Goal: Information Seeking & Learning: Check status

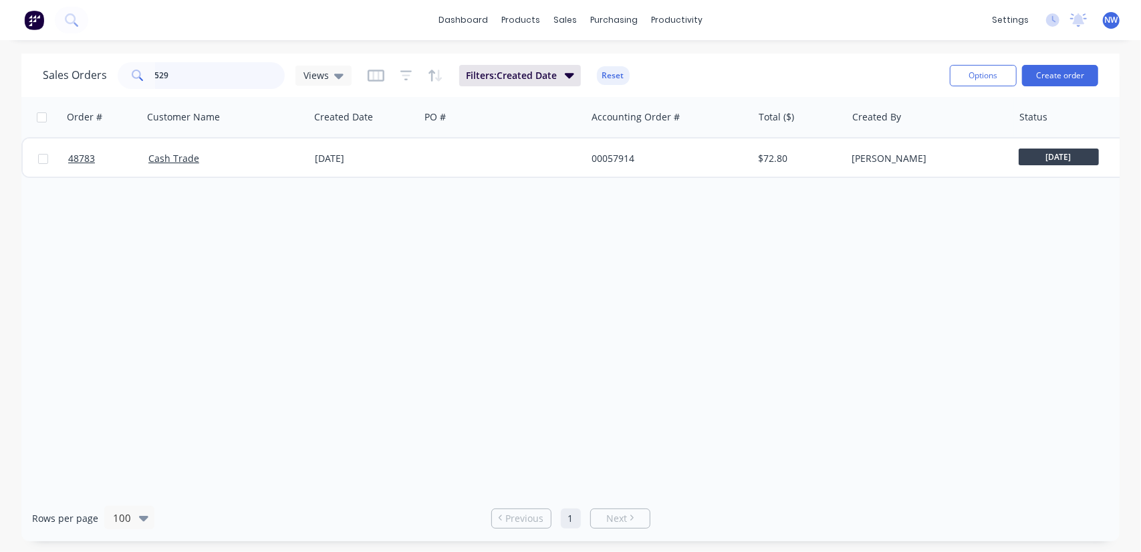
click at [186, 81] on input "529" at bounding box center [220, 75] width 130 height 27
type input "5"
click at [199, 73] on input "48875" at bounding box center [220, 75] width 130 height 27
drag, startPoint x: 195, startPoint y: 78, endPoint x: 102, endPoint y: 74, distance: 93.7
click at [102, 74] on div "Sales Orders 48733 Views" at bounding box center [197, 75] width 309 height 27
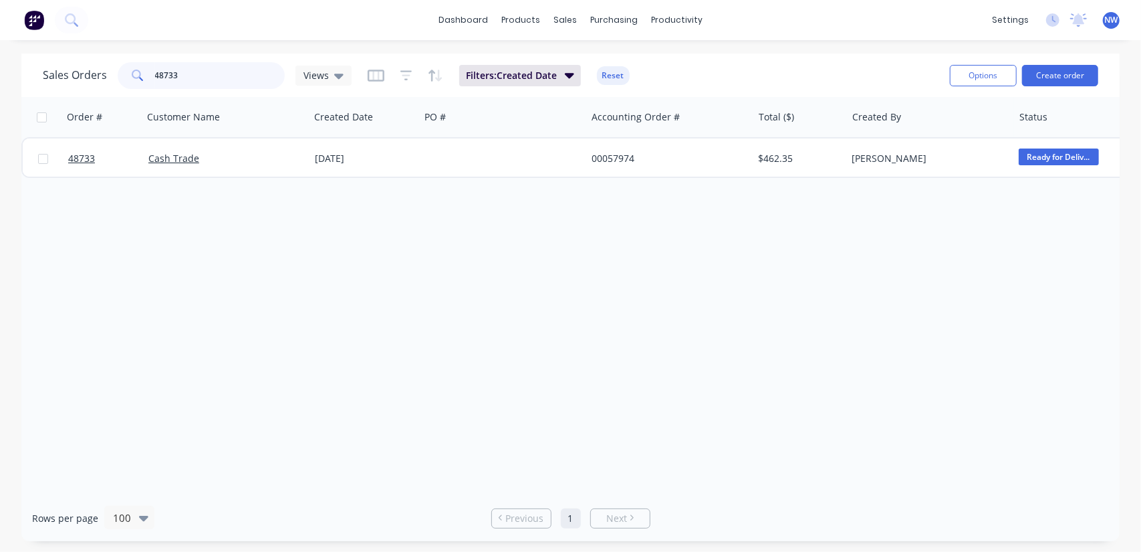
paste input "846"
type input "48846"
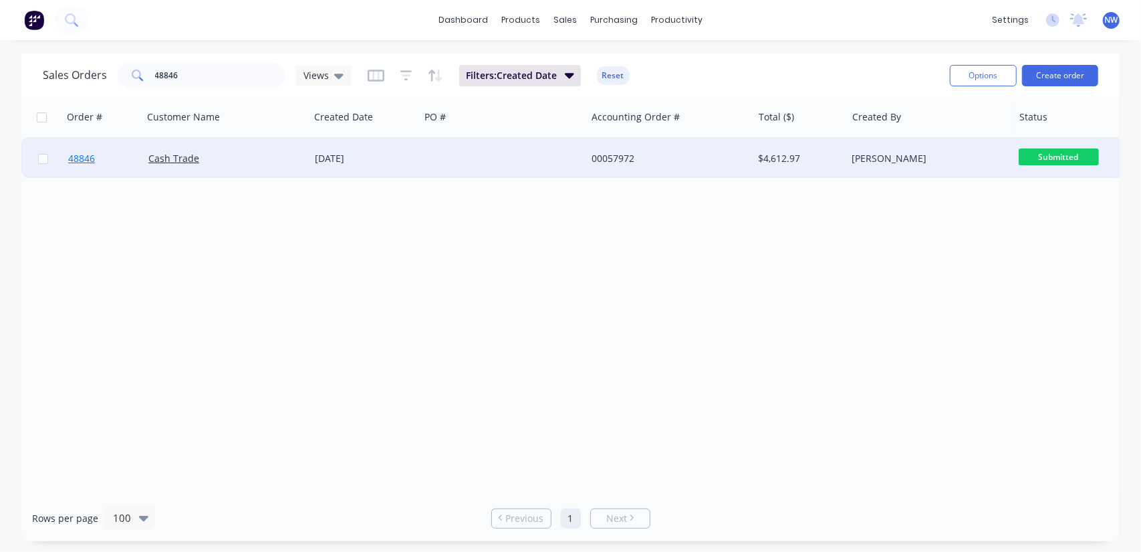
click at [90, 163] on span "48846" at bounding box center [81, 158] width 27 height 13
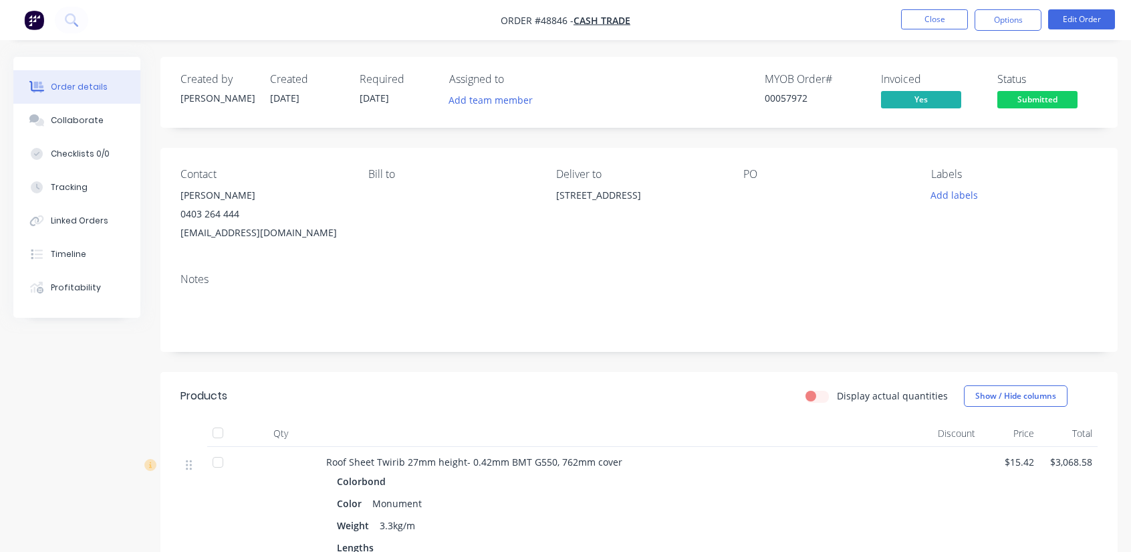
click at [34, 13] on img "button" at bounding box center [34, 20] width 20 height 20
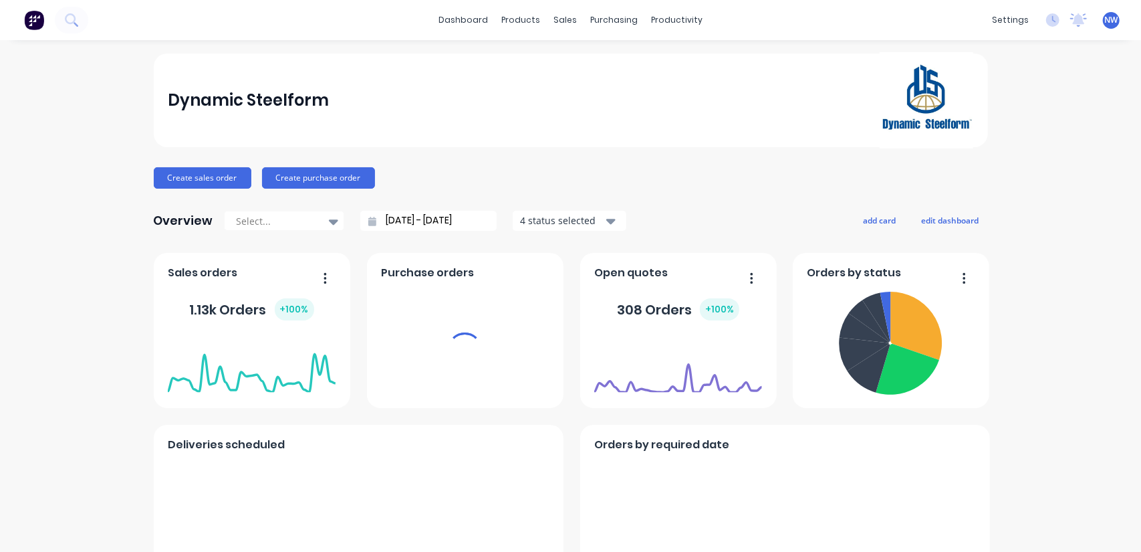
click at [554, 22] on div "sales" at bounding box center [565, 20] width 37 height 20
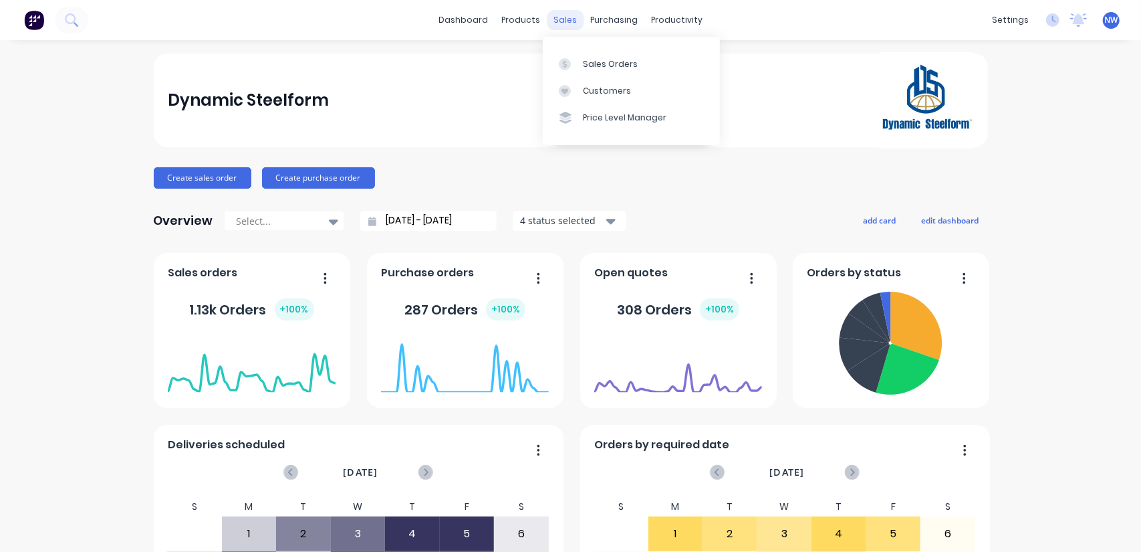
click at [566, 23] on div "sales" at bounding box center [565, 20] width 37 height 20
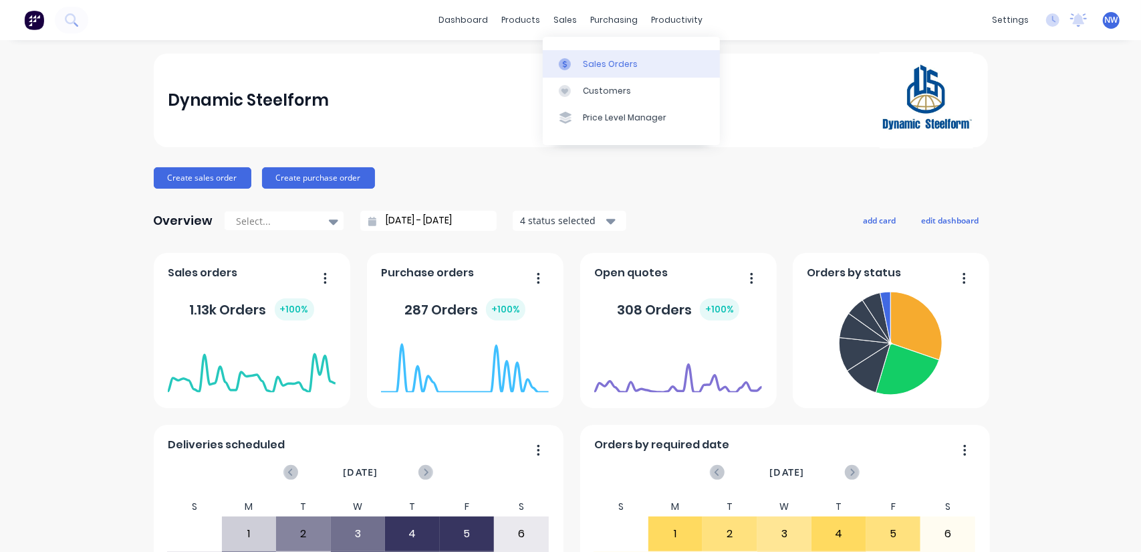
click at [600, 67] on div "Sales Orders" at bounding box center [610, 64] width 55 height 12
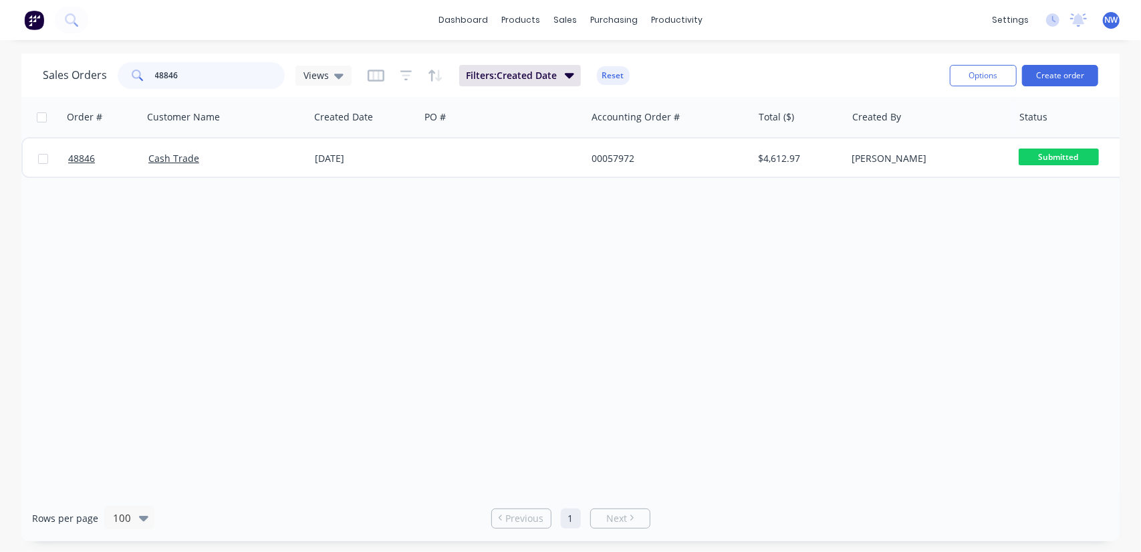
drag, startPoint x: 183, startPoint y: 74, endPoint x: 145, endPoint y: 78, distance: 37.6
click at [145, 78] on div "48846" at bounding box center [201, 75] width 167 height 27
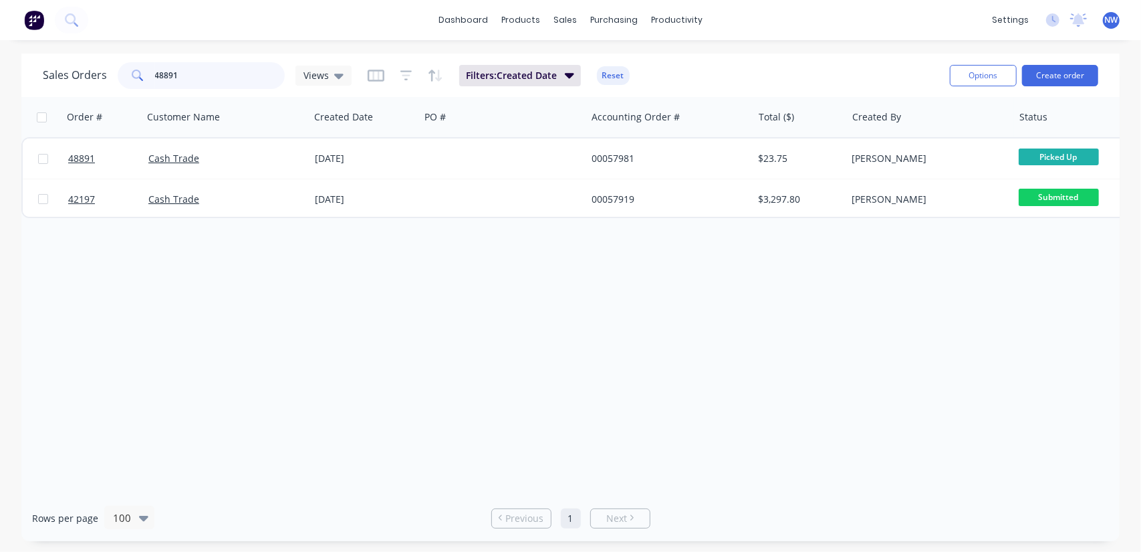
click at [235, 72] on input "48891" at bounding box center [220, 75] width 130 height 27
type input "48248"
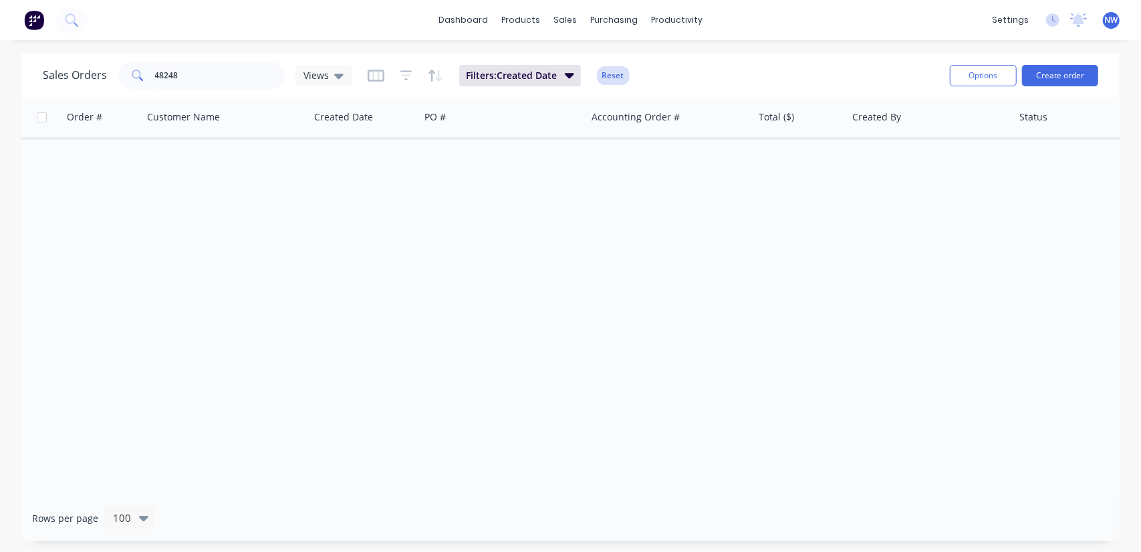
click at [610, 75] on button "Reset" at bounding box center [613, 75] width 33 height 19
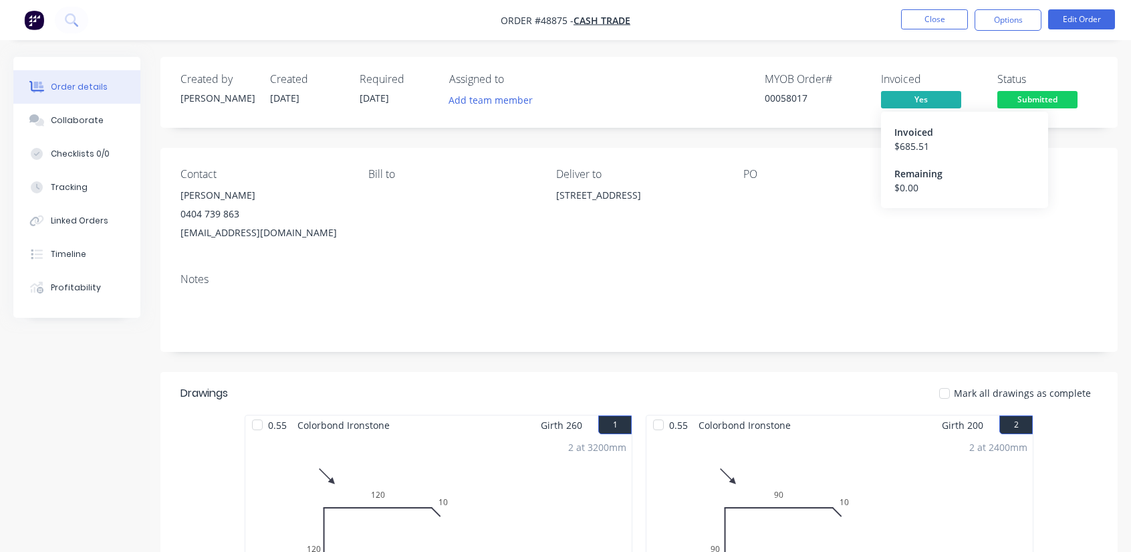
click at [927, 102] on span "Yes" at bounding box center [921, 99] width 80 height 17
drag, startPoint x: 817, startPoint y: 94, endPoint x: 783, endPoint y: 95, distance: 33.4
click at [783, 95] on div "00058017" at bounding box center [815, 98] width 100 height 14
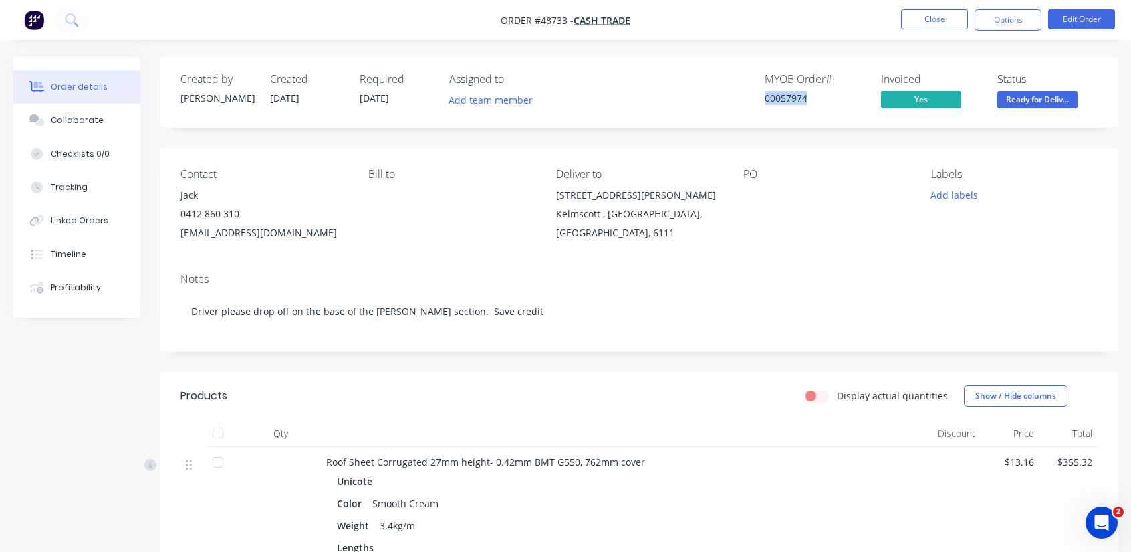
drag, startPoint x: 812, startPoint y: 96, endPoint x: 760, endPoint y: 96, distance: 51.5
click at [760, 96] on div "MYOB Order # 00057974 Invoiced Yes Status Ready for Deliv..." at bounding box center [840, 92] width 515 height 39
copy div "00057974"
click at [929, 17] on button "Close" at bounding box center [934, 19] width 67 height 20
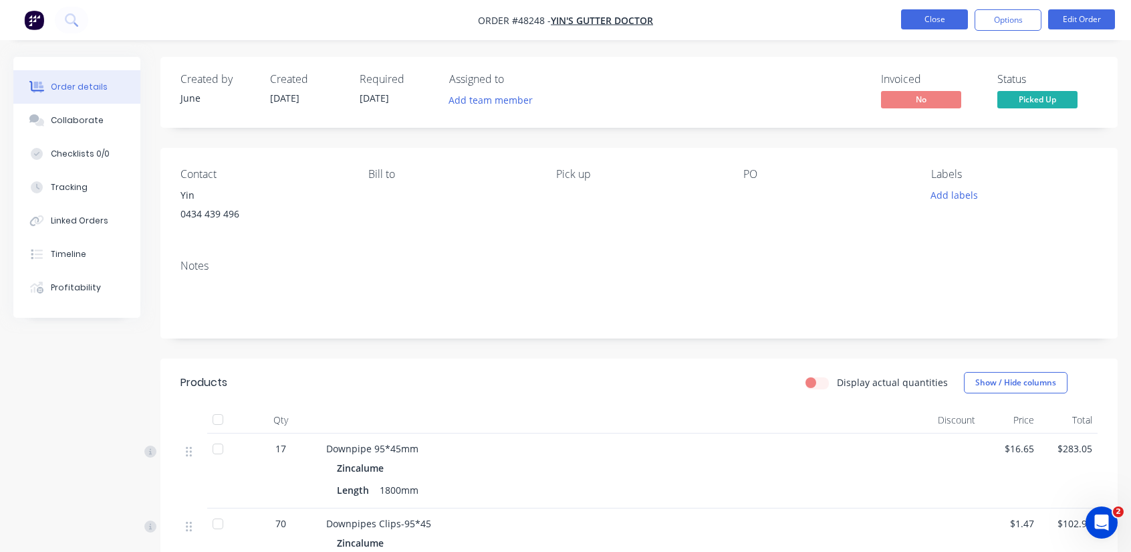
click at [947, 19] on button "Close" at bounding box center [934, 19] width 67 height 20
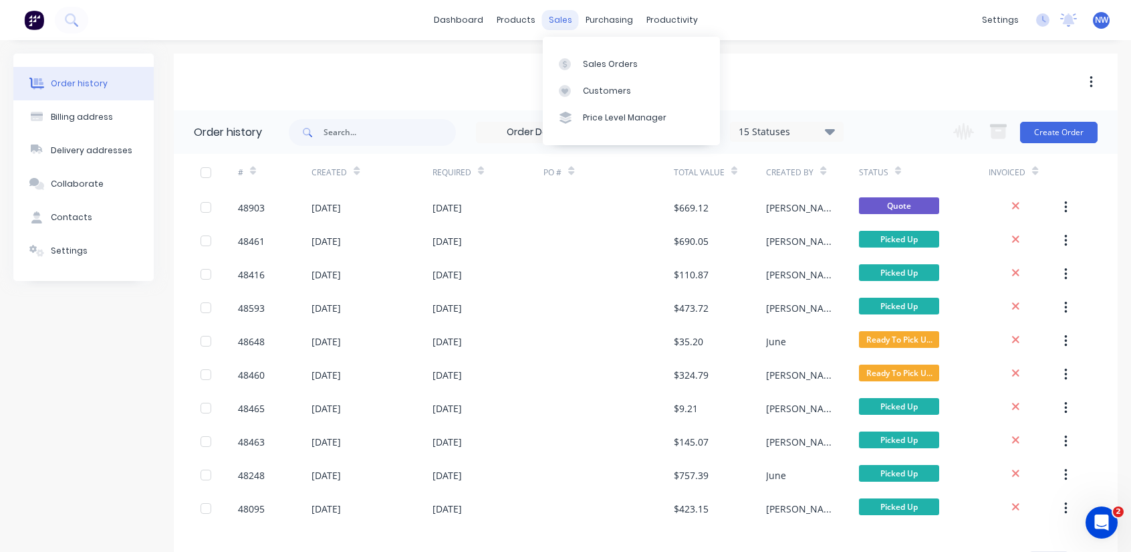
click at [559, 23] on div "sales" at bounding box center [560, 20] width 37 height 20
click at [592, 66] on div "Sales Orders" at bounding box center [610, 64] width 55 height 12
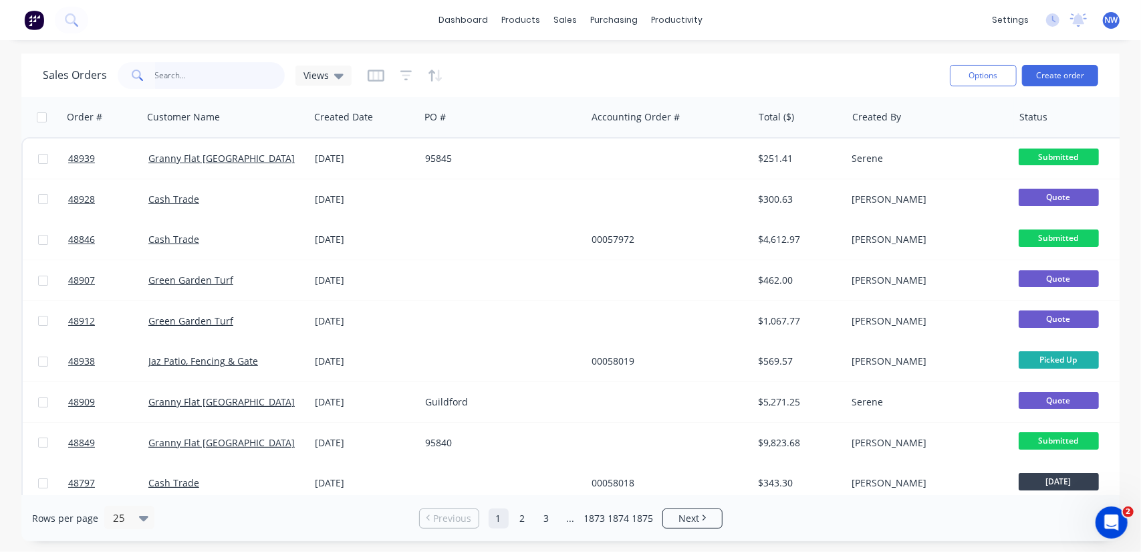
click at [185, 71] on input "text" at bounding box center [220, 75] width 130 height 27
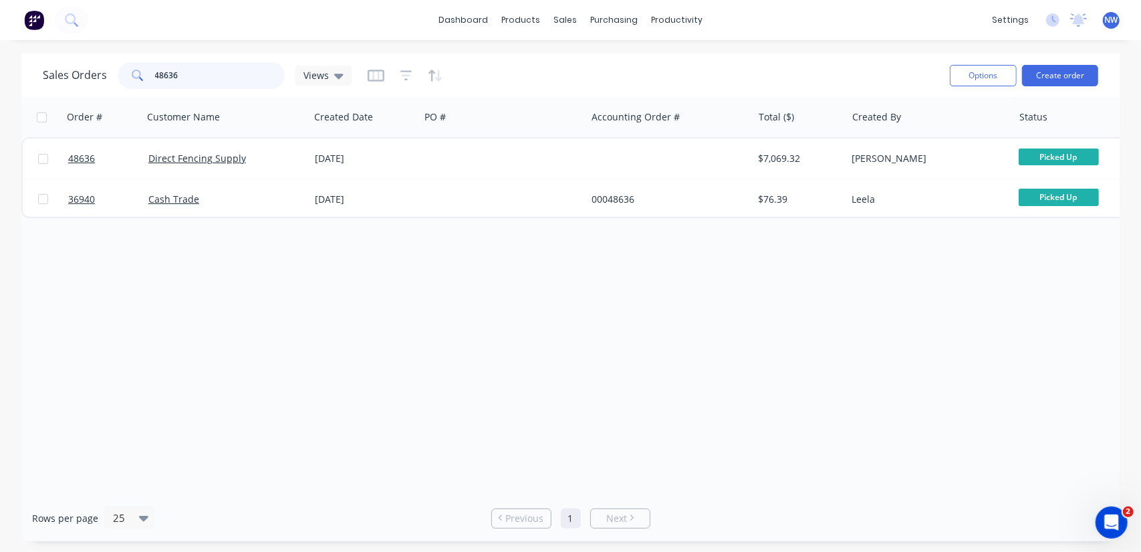
click at [215, 76] on input "48636" at bounding box center [220, 75] width 130 height 27
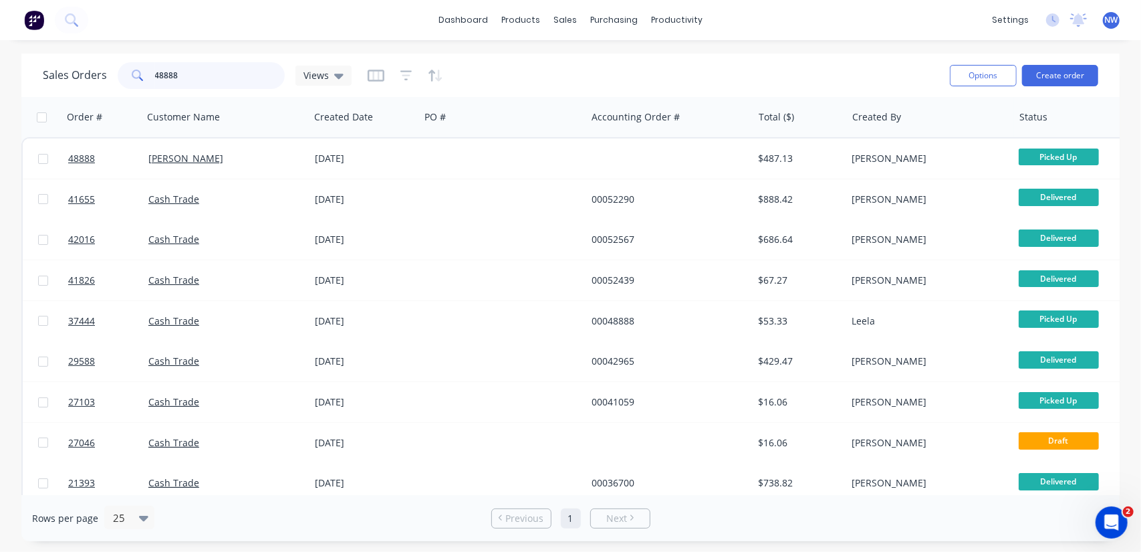
click at [221, 76] on input "48888" at bounding box center [220, 75] width 130 height 27
type input "4"
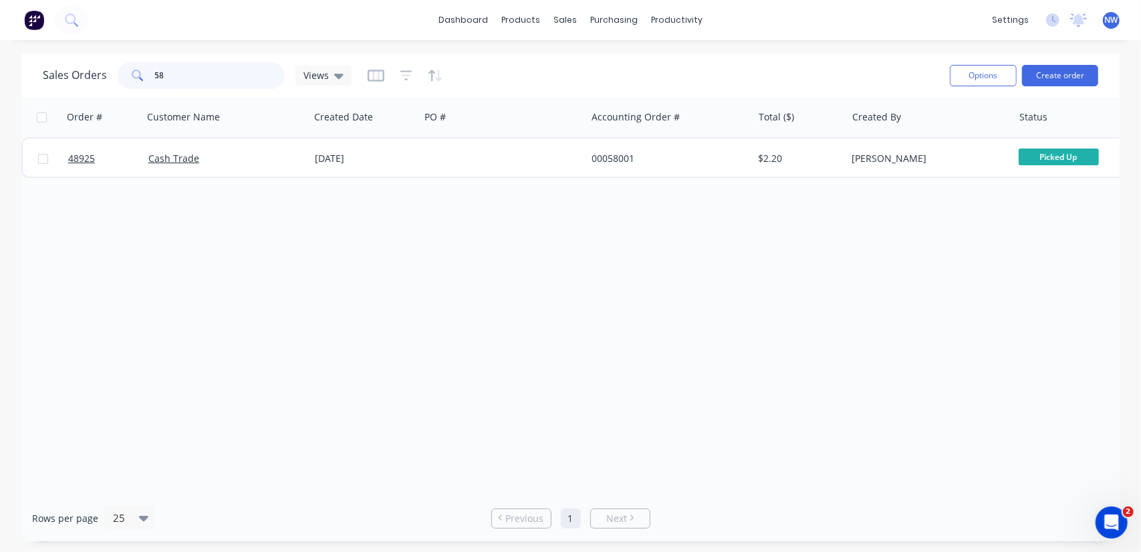
type input "5"
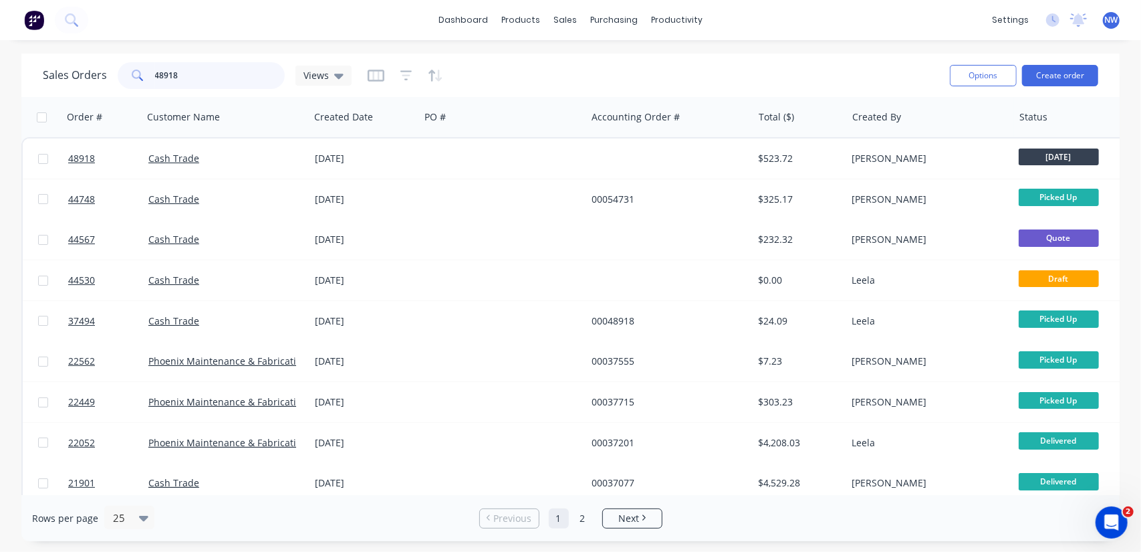
click at [183, 78] on input "48918" at bounding box center [220, 75] width 130 height 27
type input "48593"
